Goal: Navigation & Orientation: Find specific page/section

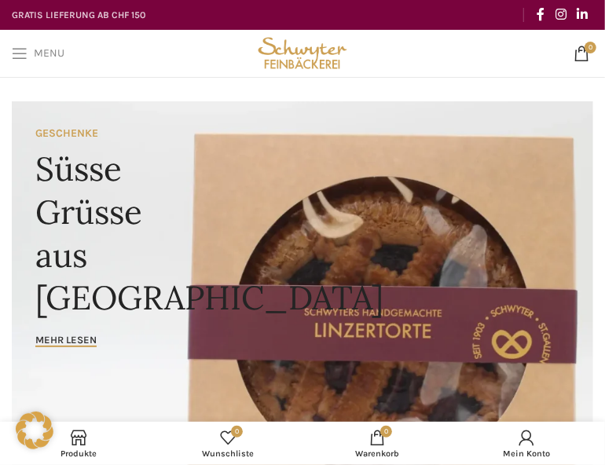
click at [19, 53] on span "Open mobile menu" at bounding box center [20, 54] width 16 height 16
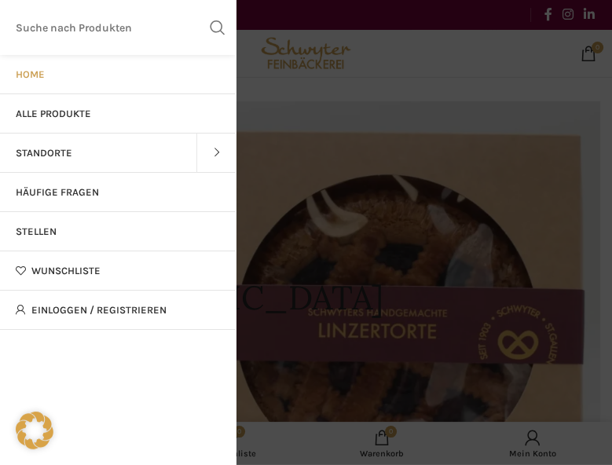
click at [85, 149] on link "Standorte" at bounding box center [98, 153] width 196 height 39
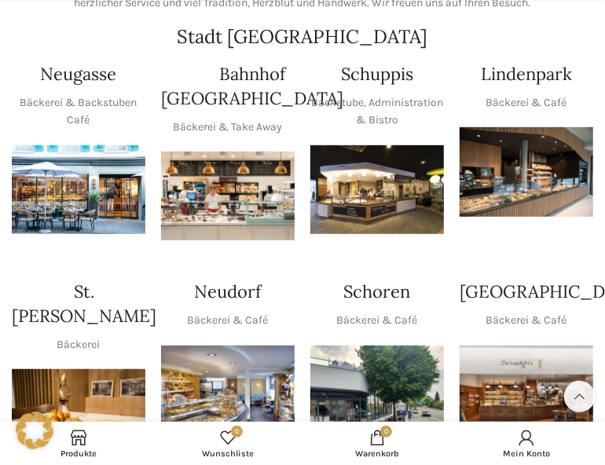
scroll to position [269, 0]
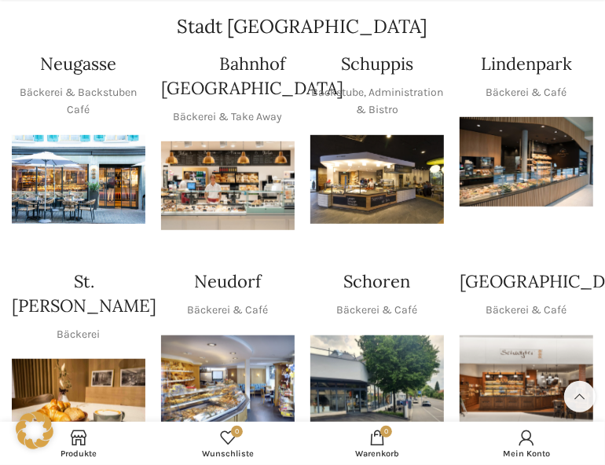
click at [385, 192] on img "1 / 1" at bounding box center [377, 179] width 134 height 89
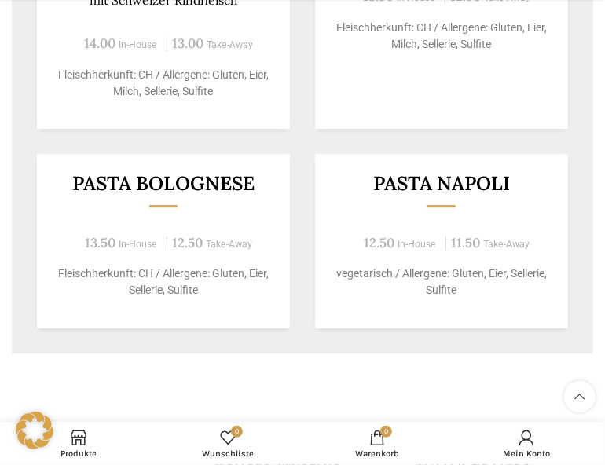
scroll to position [1481, 0]
